Goal: Obtain resource: Download file/media

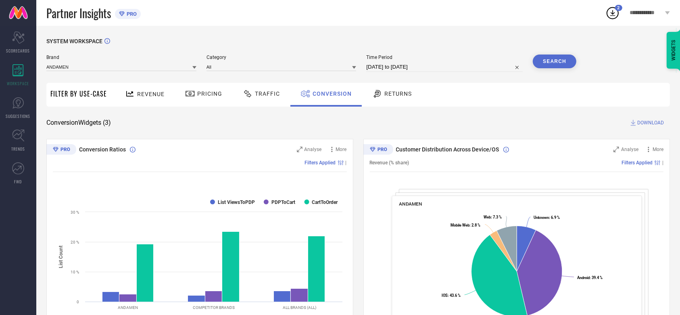
click at [416, 54] on span "Time Period" at bounding box center [444, 57] width 157 height 6
select select "9"
select select "2024"
select select "10"
select select "2024"
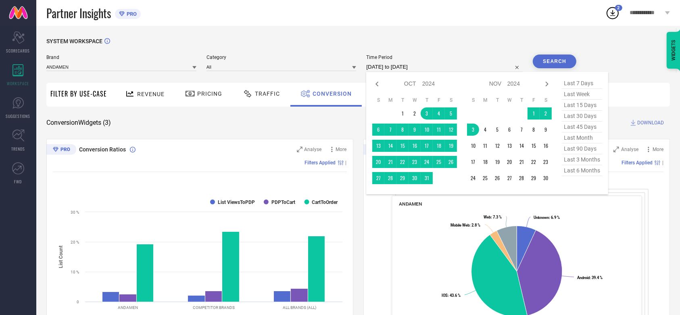
click at [415, 65] on input "[DATE] to [DATE]" at bounding box center [444, 67] width 157 height 10
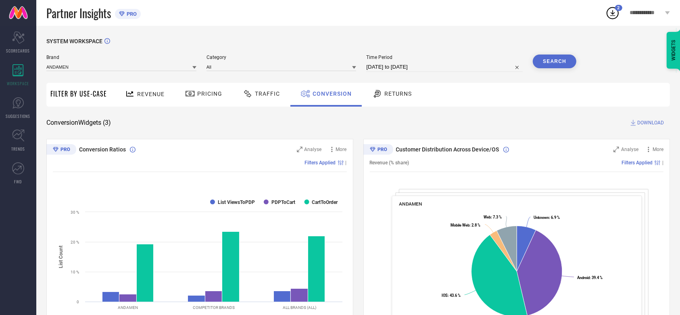
click at [451, 52] on div "SYSTEM WORKSPACE" at bounding box center [358, 46] width 624 height 17
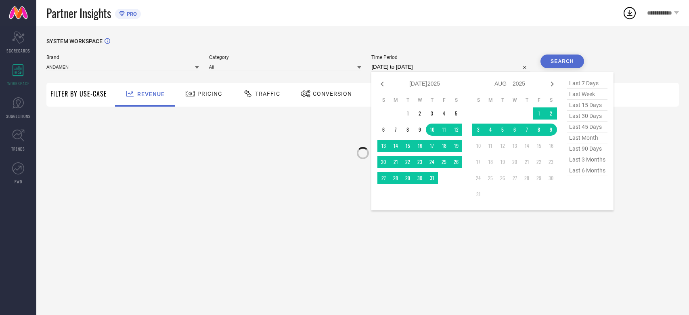
select select "6"
select select "2025"
select select "7"
select select "2025"
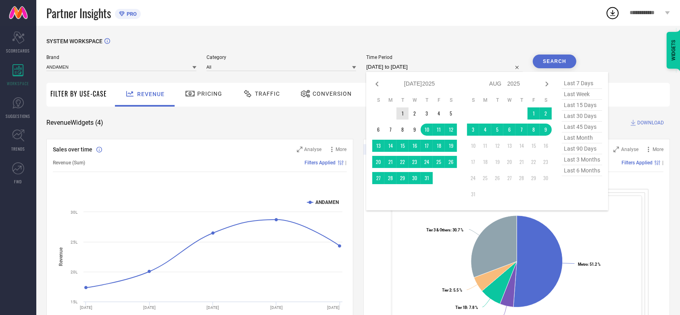
type input "After 01-07-2025"
click at [398, 115] on td "1" at bounding box center [403, 113] width 12 height 12
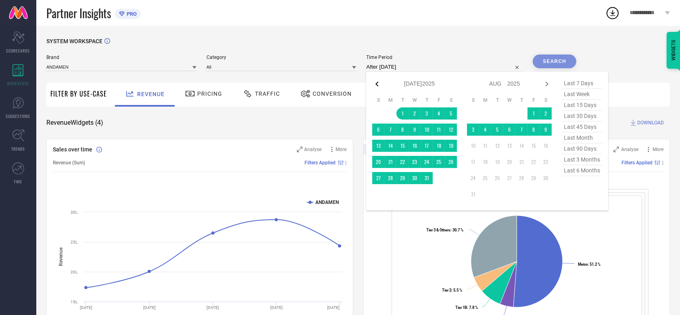
click at [375, 83] on icon at bounding box center [377, 84] width 10 height 10
select select "5"
select select "2025"
select select "6"
select select "2025"
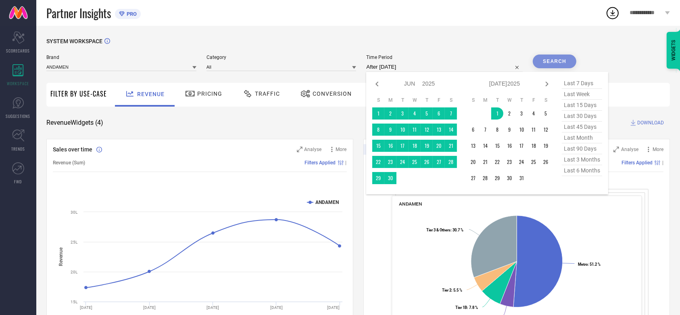
click at [426, 33] on div "SYSTEM WORKSPACE Brand ANDAMEN Category All Time Period After 01-07-2025 Jan Fe…" at bounding box center [358, 295] width 644 height 538
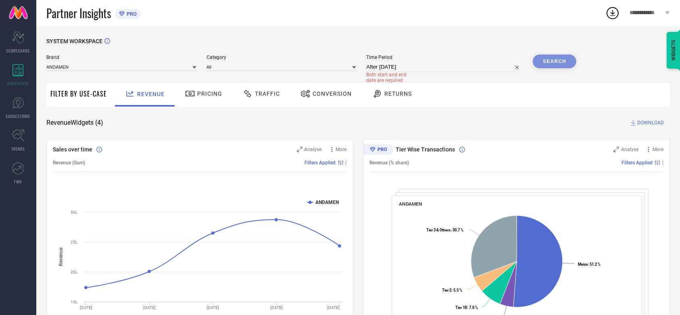
click at [394, 65] on input "After 01-07-2025" at bounding box center [444, 67] width 157 height 10
select select "6"
select select "2025"
select select "7"
select select "2025"
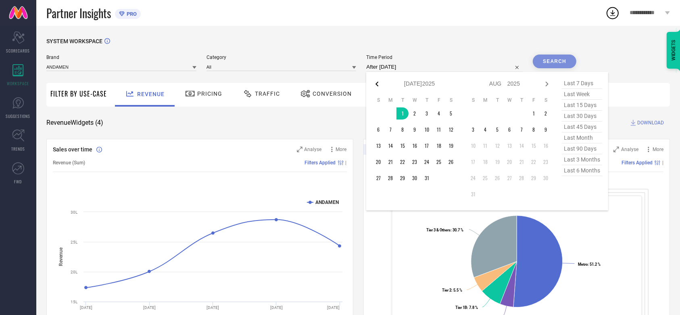
click at [375, 80] on icon at bounding box center [377, 84] width 10 height 10
select select "5"
select select "2025"
select select "6"
select select "2025"
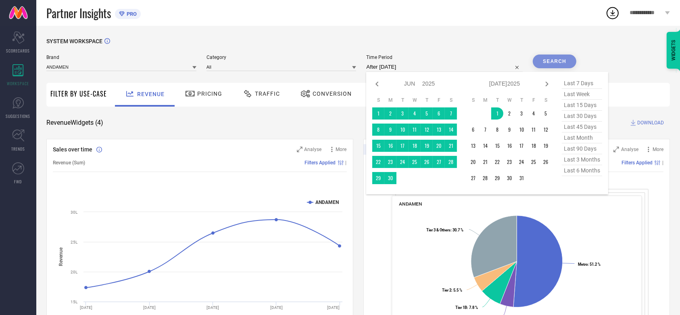
click at [375, 80] on icon at bounding box center [377, 84] width 10 height 10
select select "4"
select select "2025"
select select "5"
select select "2025"
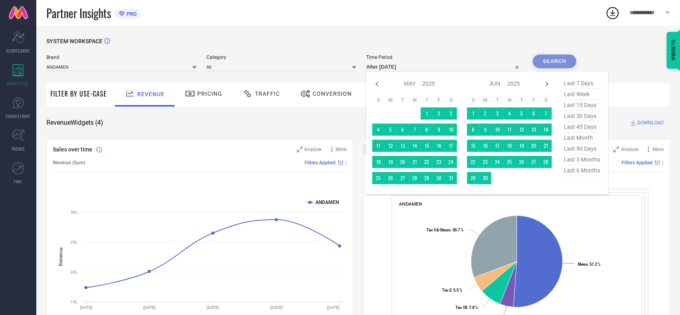
type input "01-05-2025 to 01-07-2025"
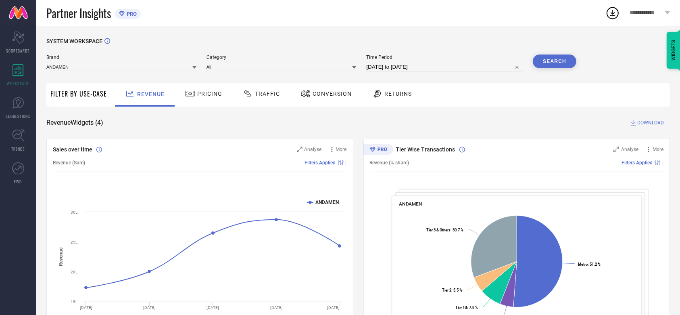
click at [394, 75] on div "Brand ANDAMEN Category All Time Period 01-05-2025 to 01-07-2025 Search" at bounding box center [311, 66] width 530 height 24
click at [394, 67] on input "01-05-2025 to 01-07-2025" at bounding box center [444, 67] width 157 height 10
select select "4"
select select "2025"
select select "5"
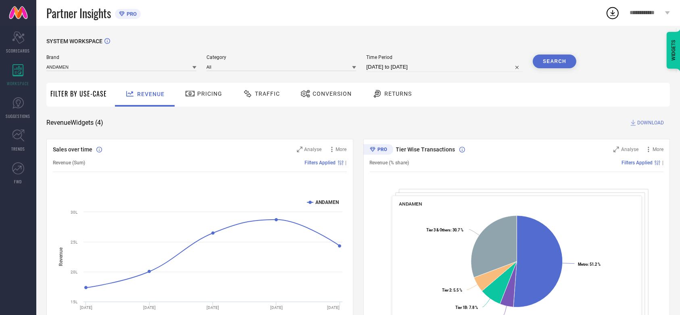
select select "2025"
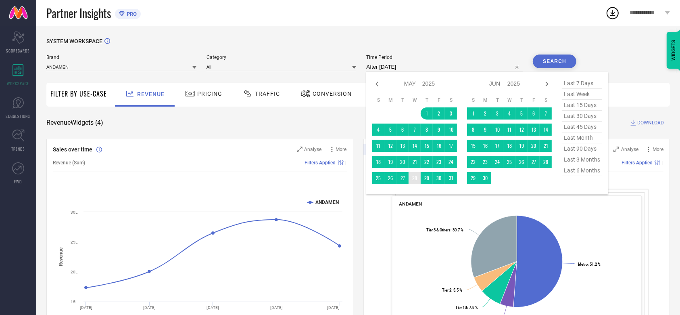
click at [414, 175] on td "28" at bounding box center [415, 178] width 12 height 12
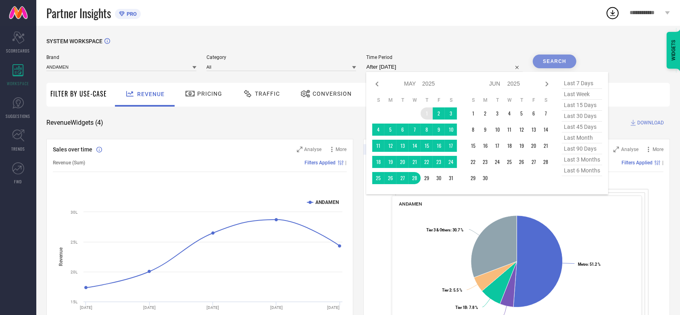
type input "01-05-2025 to 28-05-2025"
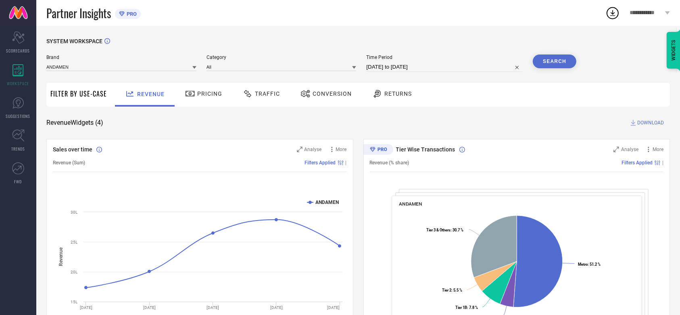
click at [480, 51] on div "SYSTEM WORKSPACE" at bounding box center [358, 46] width 624 height 17
click at [558, 64] on button "Search" at bounding box center [555, 61] width 44 height 14
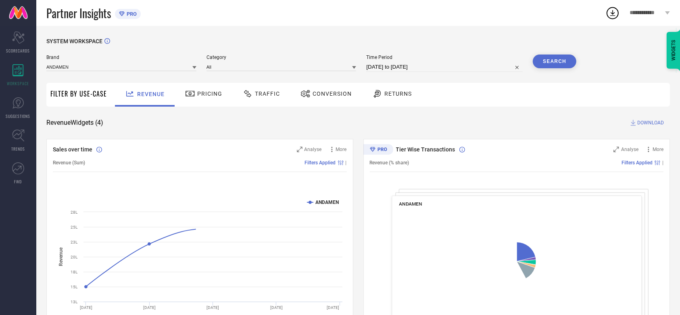
click at [430, 110] on div "SYSTEM WORKSPACE Brand ANDAMEN Category All Time Period 01-05-2025 to 28-05-202…" at bounding box center [358, 295] width 624 height 514
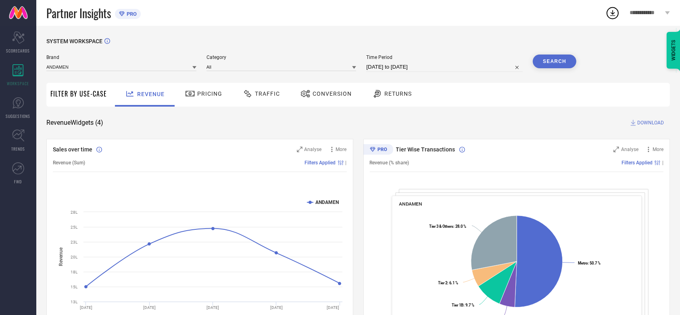
click at [638, 120] on span "DOWNLOAD" at bounding box center [650, 123] width 27 height 8
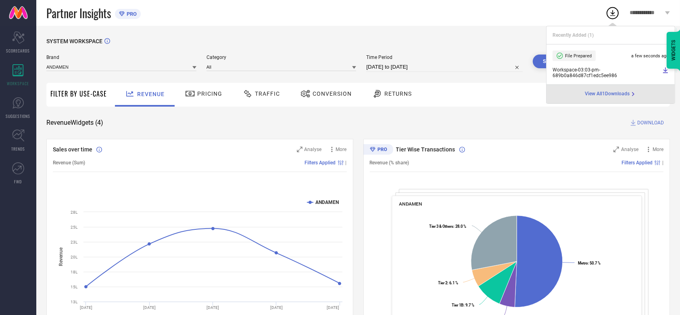
click at [322, 96] on span "Conversion" at bounding box center [332, 93] width 39 height 6
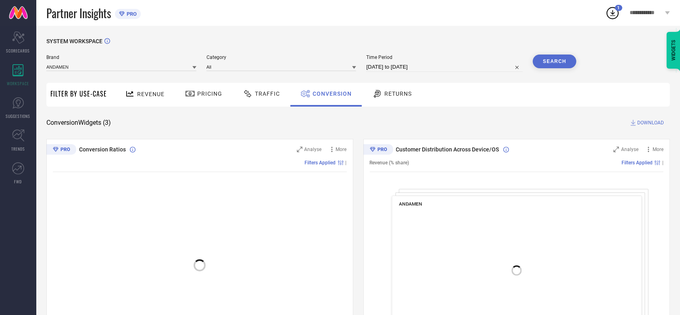
click at [555, 62] on button "Search" at bounding box center [555, 61] width 44 height 14
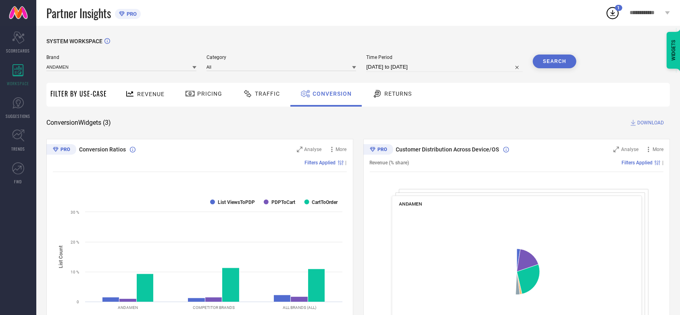
click at [639, 122] on span "DOWNLOAD" at bounding box center [650, 123] width 27 height 8
